Goal: Task Accomplishment & Management: Manage account settings

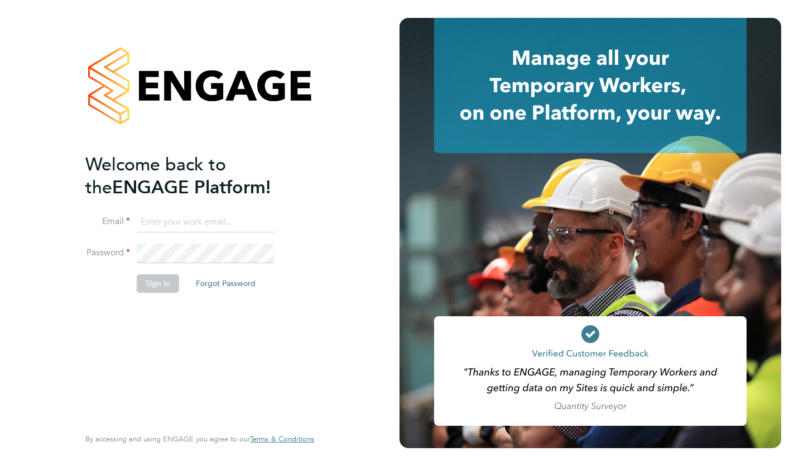
type input "[EMAIL_ADDRESS][DOMAIN_NAME]"
click at [155, 288] on button "Sign In" at bounding box center [158, 283] width 42 height 18
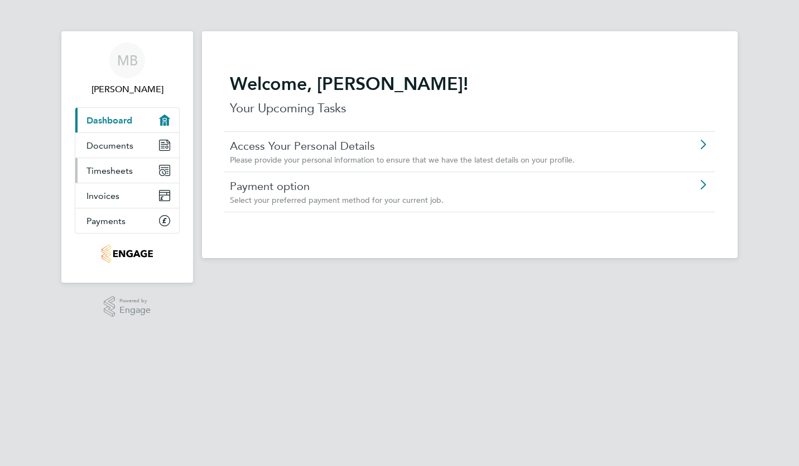
click at [138, 183] on link "Timesheets" at bounding box center [127, 170] width 104 height 25
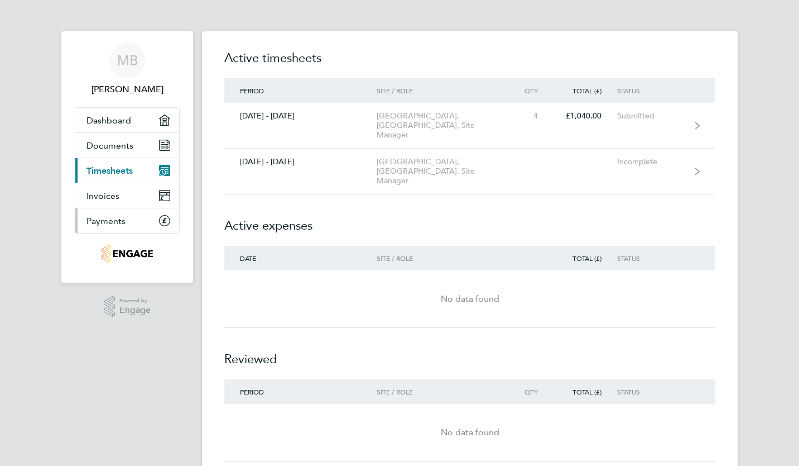
click at [132, 233] on link "Payments" at bounding box center [127, 220] width 104 height 25
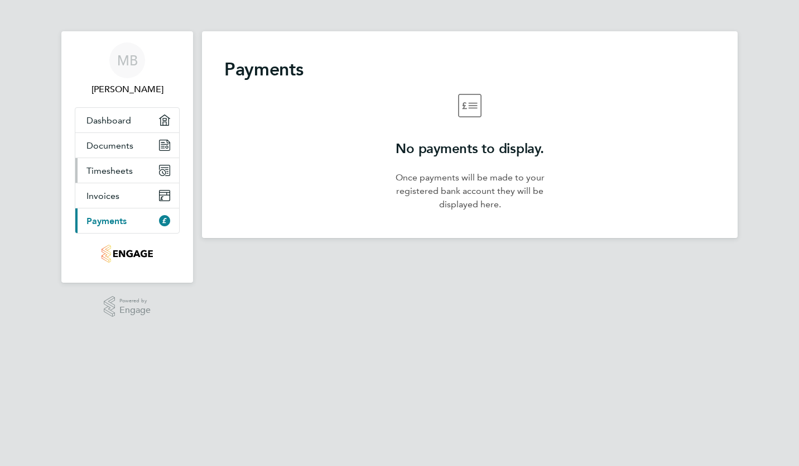
click at [133, 183] on link "Timesheets" at bounding box center [127, 170] width 104 height 25
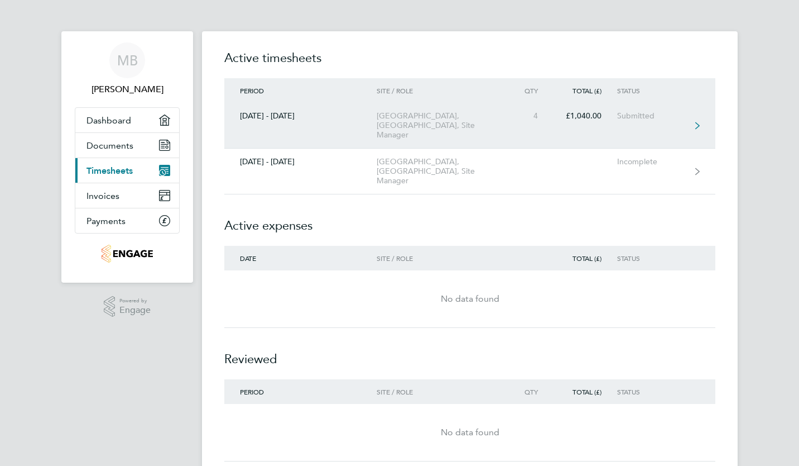
click at [697, 122] on icon at bounding box center [698, 126] width 4 height 8
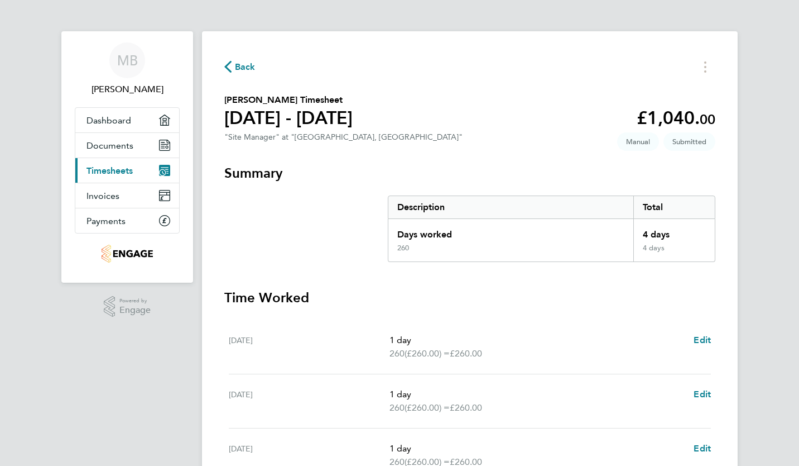
click at [231, 69] on icon "button" at bounding box center [227, 67] width 7 height 12
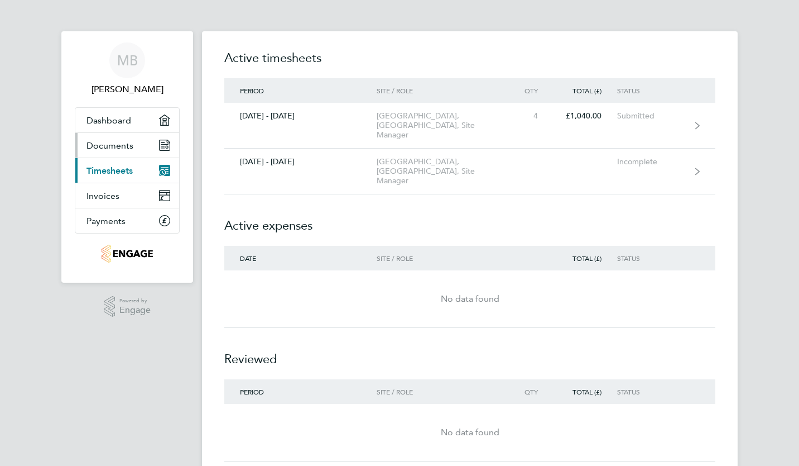
click at [114, 151] on span "Documents" at bounding box center [110, 145] width 47 height 11
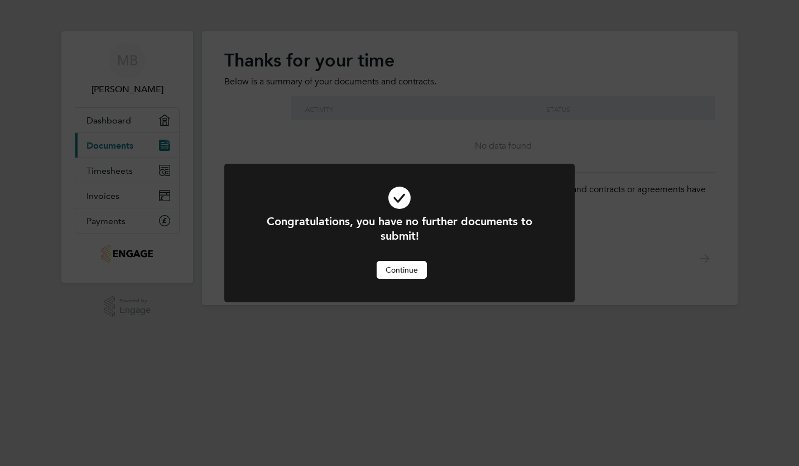
click at [419, 277] on button "Continue" at bounding box center [402, 270] width 50 height 18
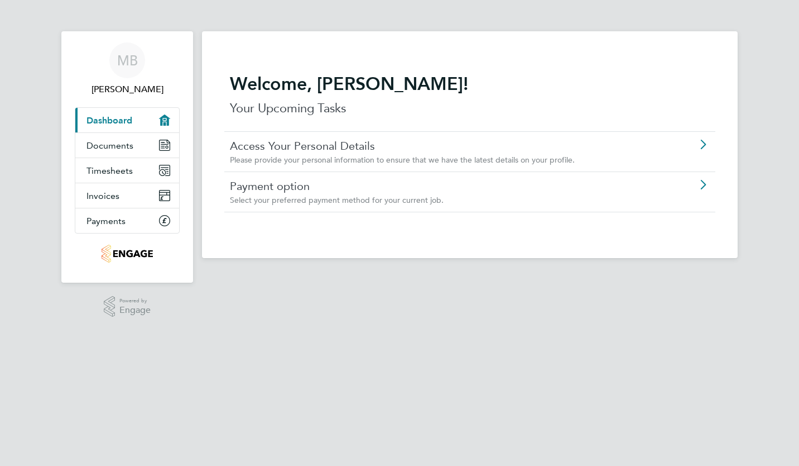
click at [304, 187] on link "Payment option" at bounding box center [438, 186] width 417 height 15
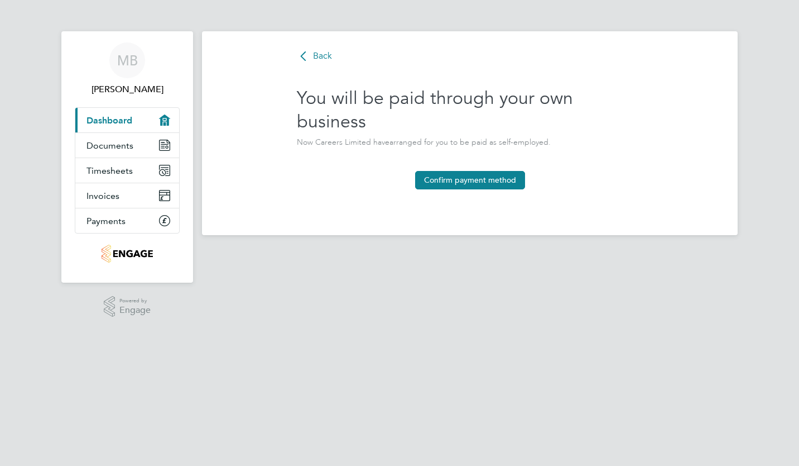
click at [314, 56] on span "Back" at bounding box center [322, 56] width 19 height 12
